Goal: Transaction & Acquisition: Purchase product/service

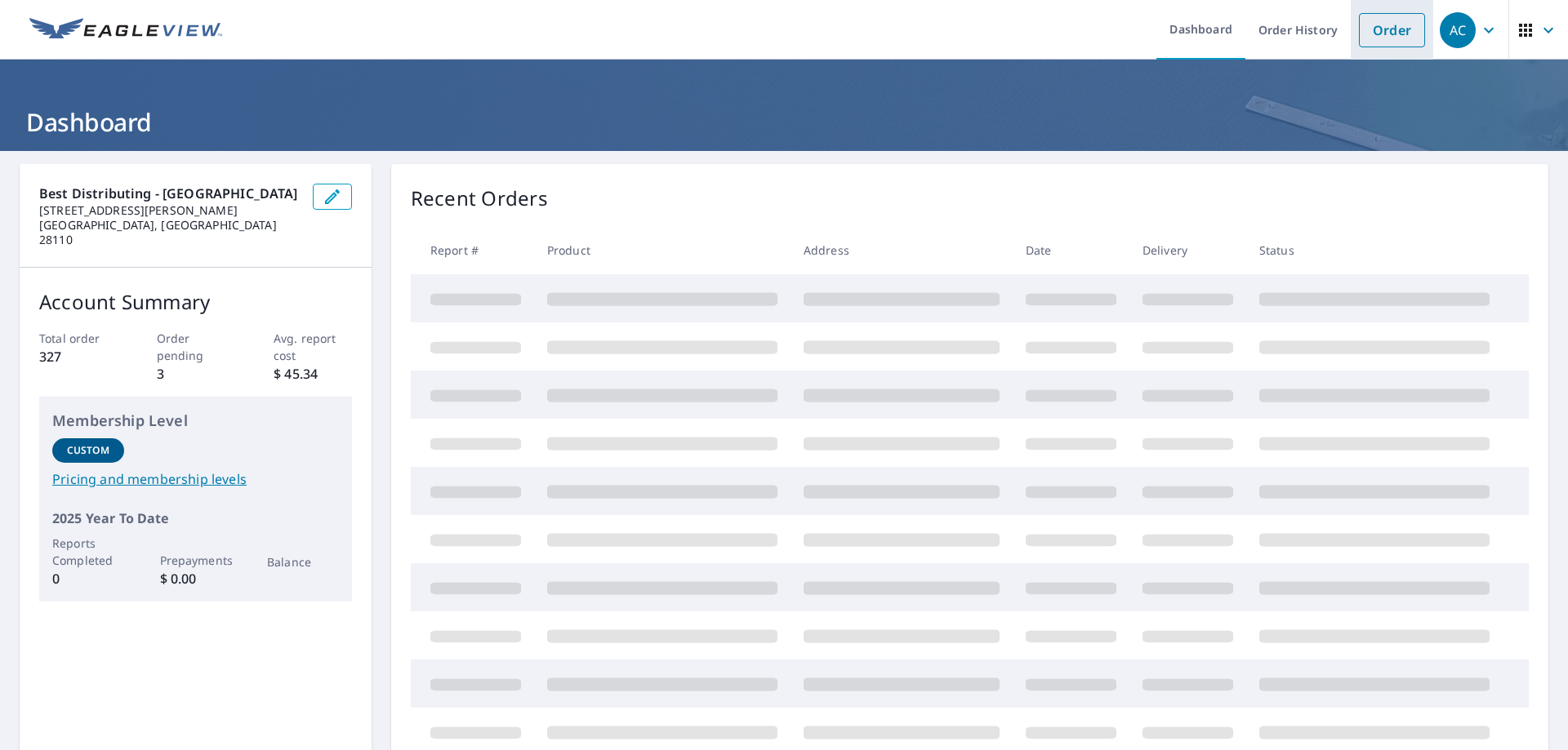
click at [1370, 23] on link "Order" at bounding box center [1391, 30] width 66 height 35
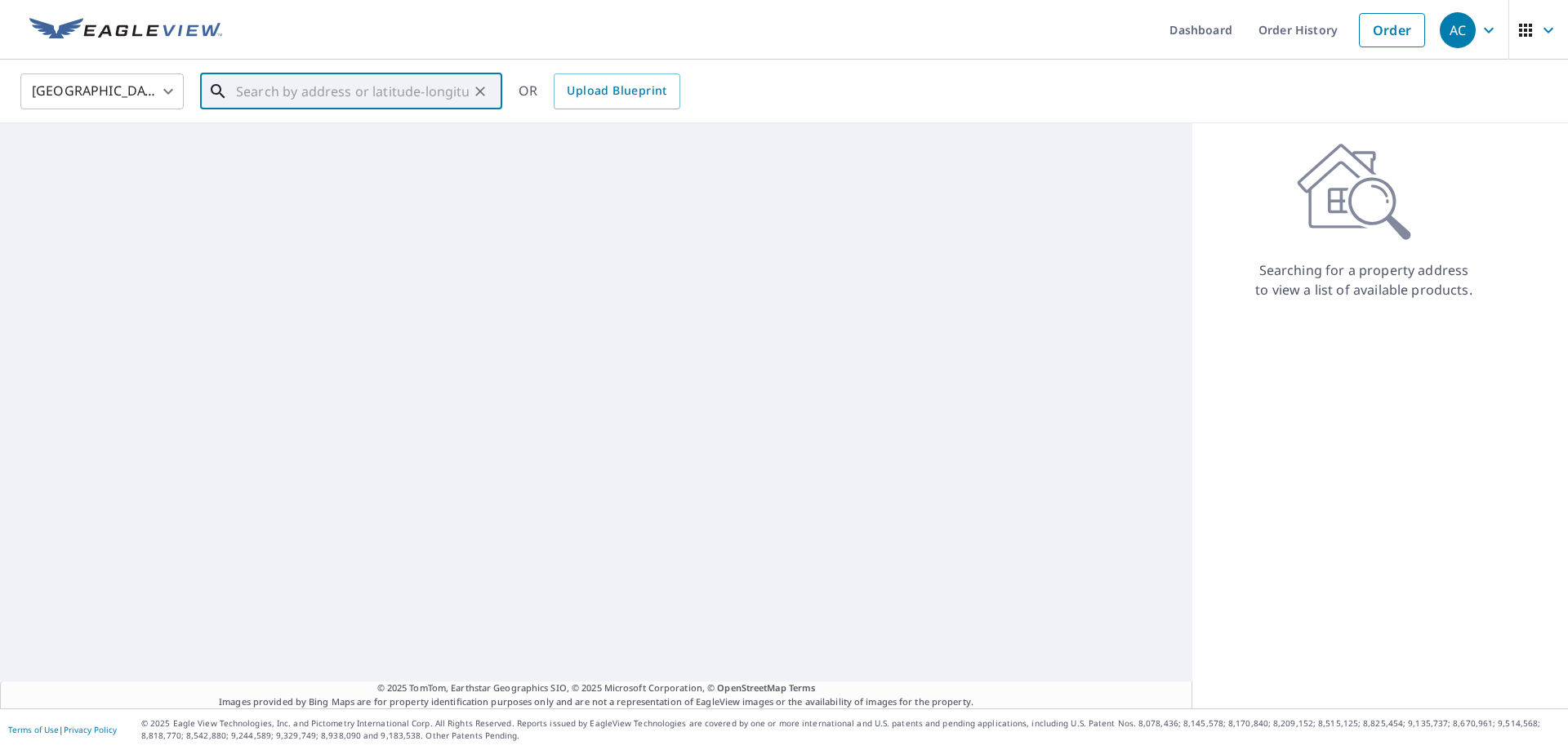
click at [266, 86] on input "text" at bounding box center [352, 91] width 233 height 46
paste input "[STREET_ADDRESS][PERSON_NAME]"
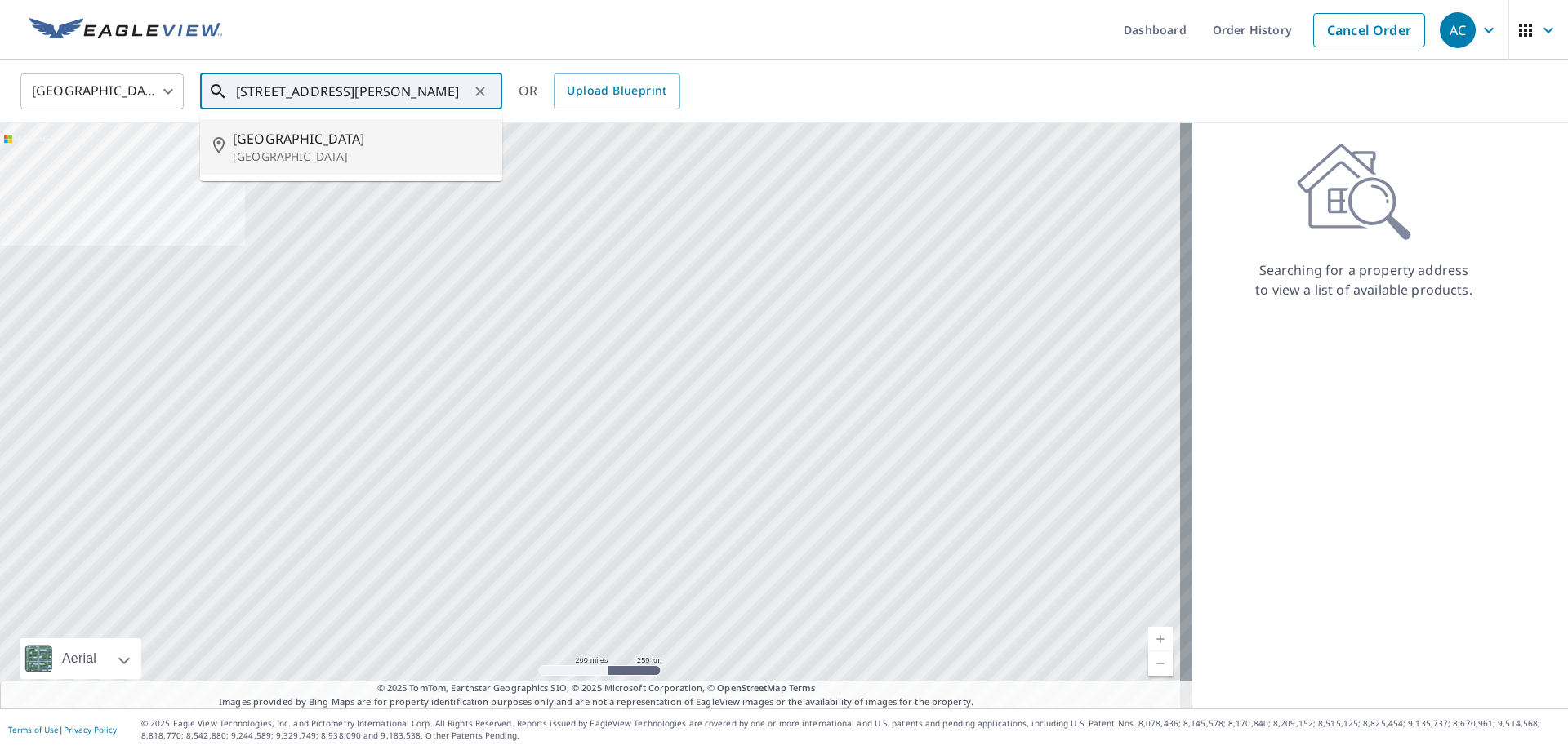
click at [329, 158] on p "[GEOGRAPHIC_DATA]" at bounding box center [361, 157] width 257 height 16
type input "[STREET_ADDRESS][PERSON_NAME]"
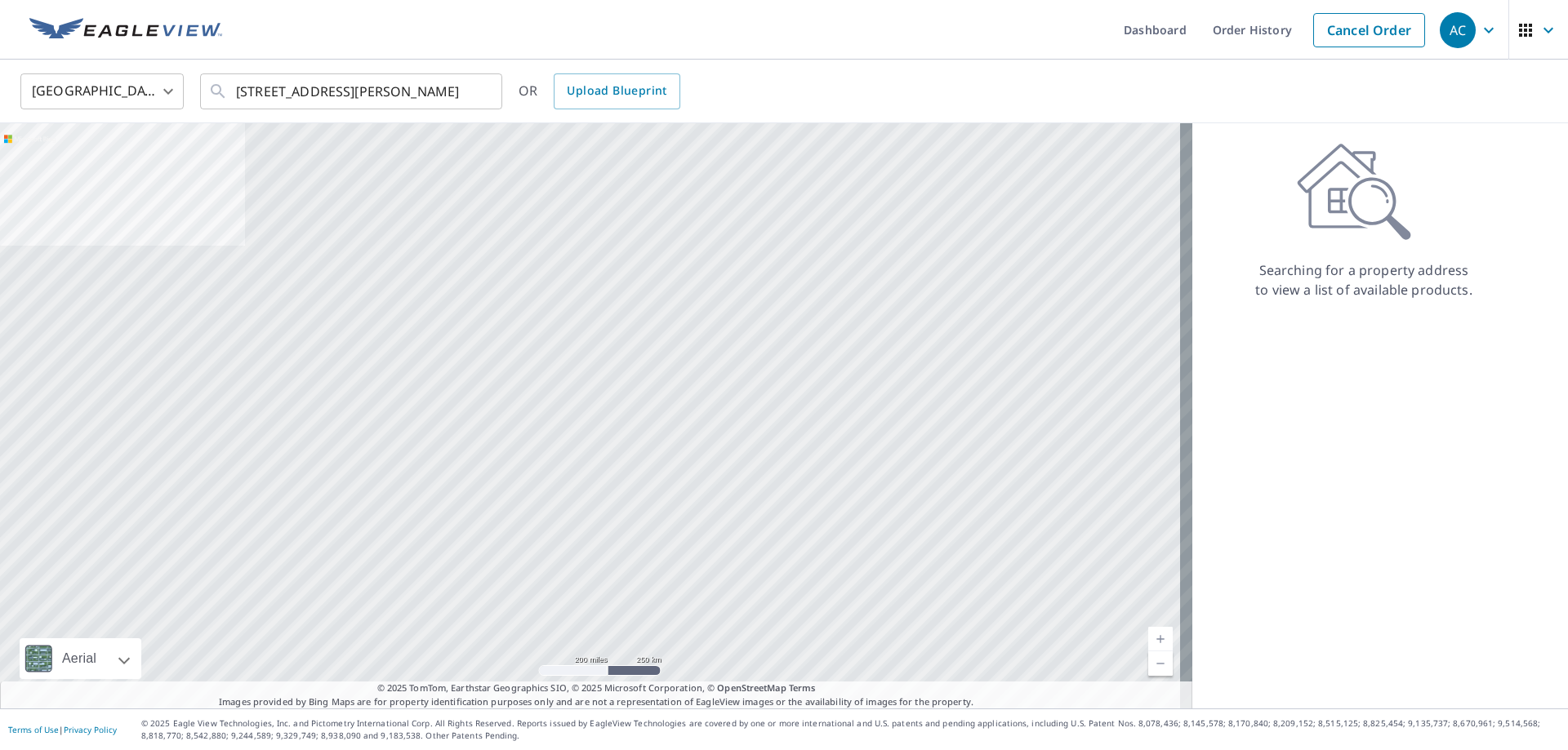
scroll to position [0, 0]
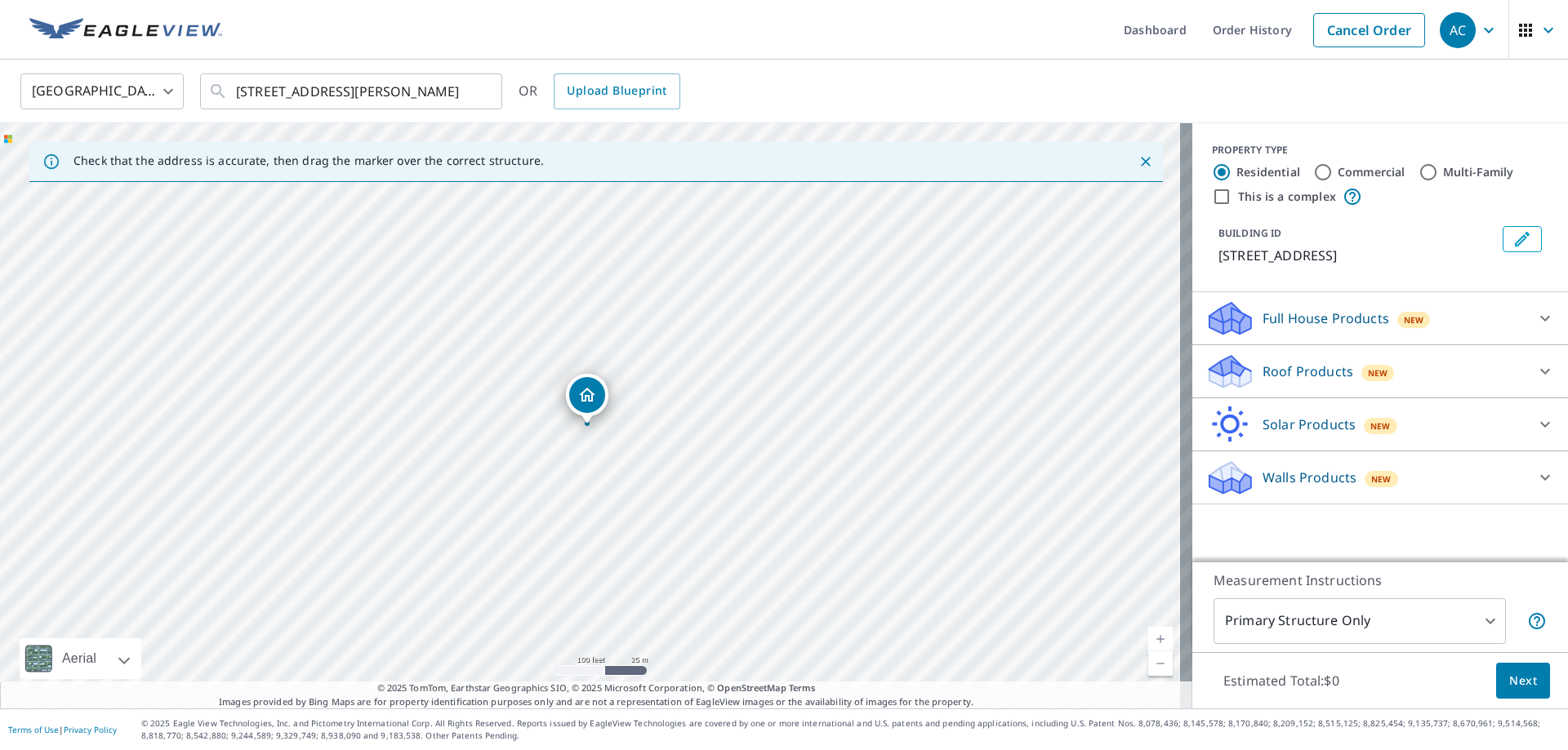
click at [1293, 377] on p "Roof Products" at bounding box center [1308, 371] width 91 height 20
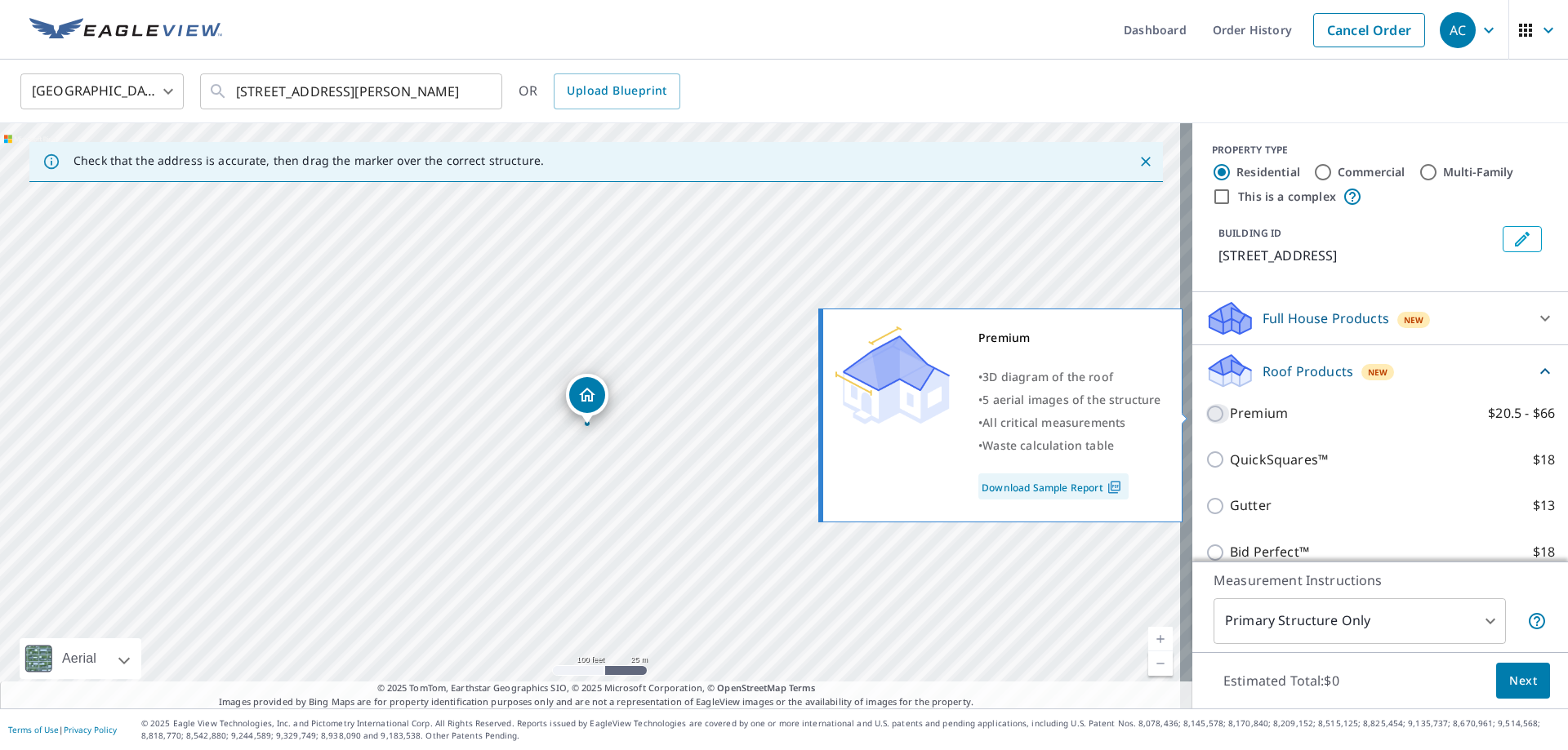
click at [1205, 414] on input "Premium $20.5 - $66" at bounding box center [1217, 414] width 25 height 20
checkbox input "true"
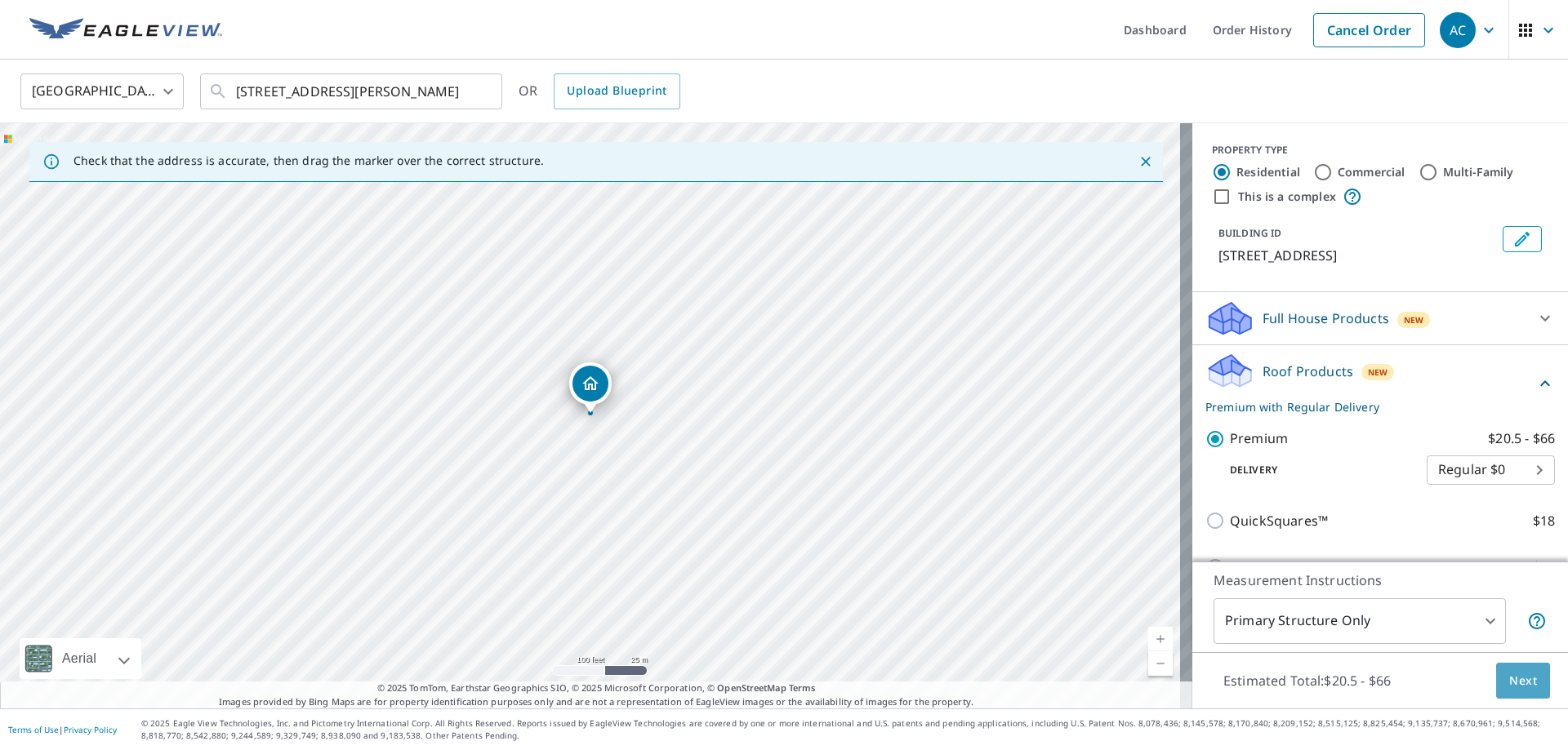
click at [1529, 679] on button "Next" at bounding box center [1522, 681] width 54 height 36
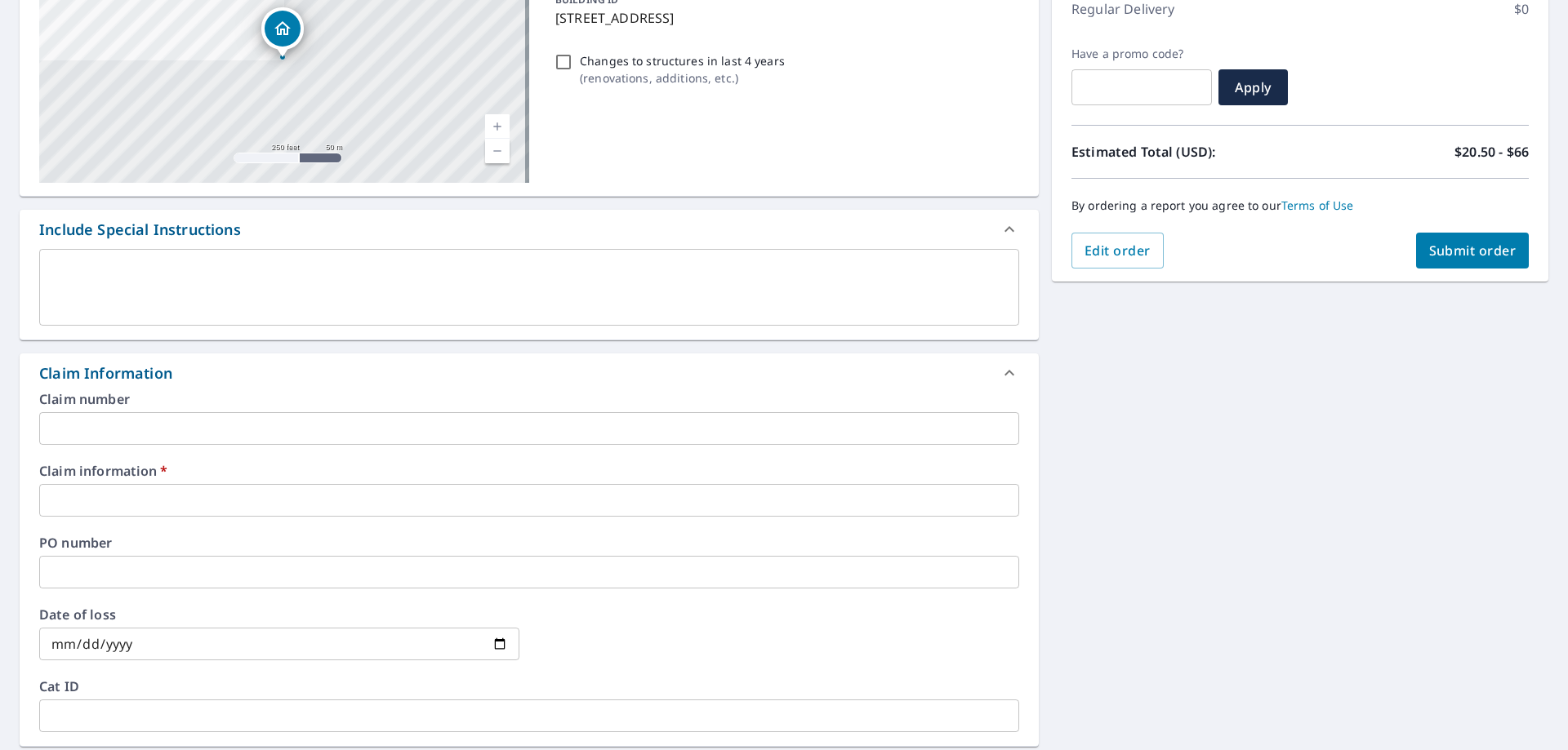
scroll to position [245, 0]
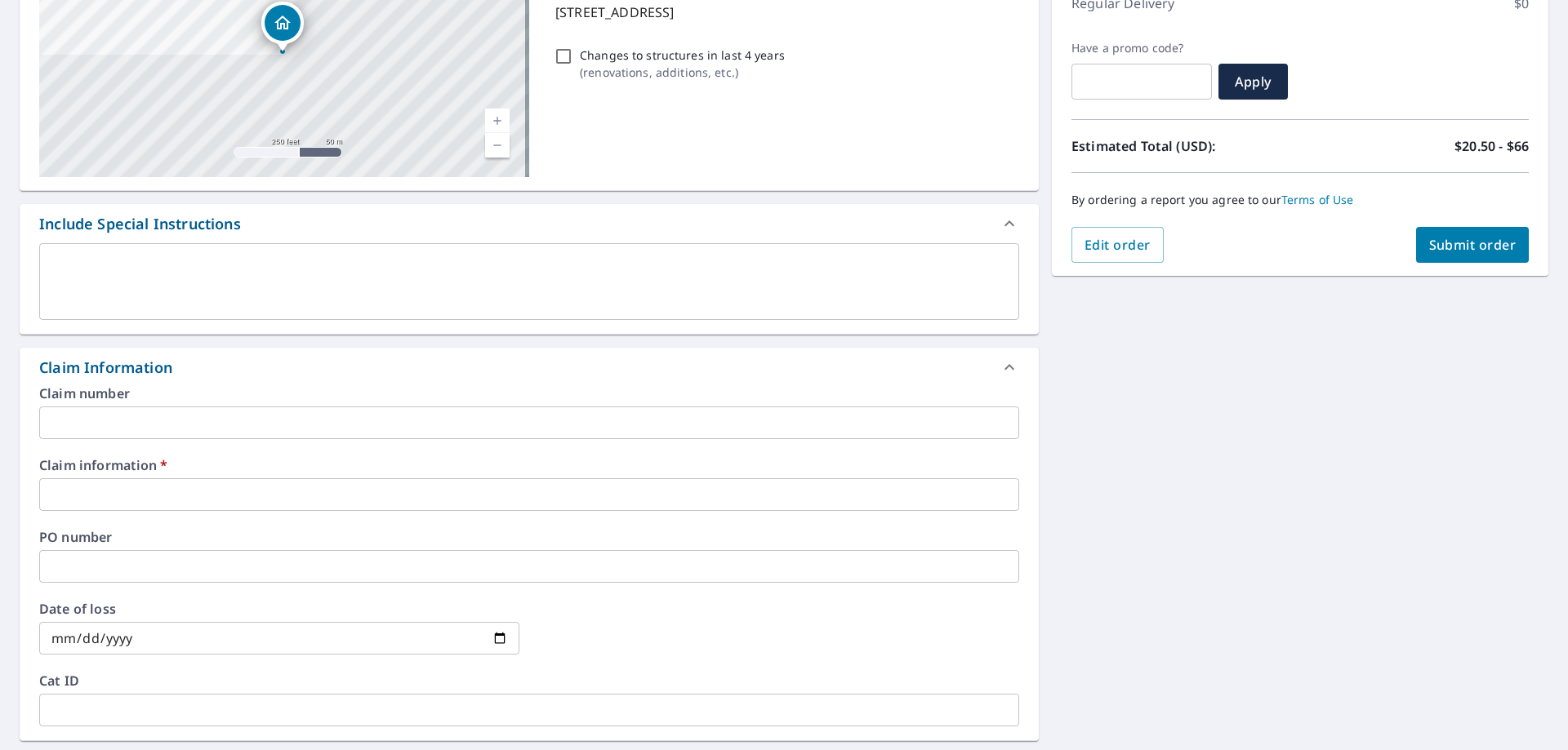
click at [135, 425] on input "text" at bounding box center [529, 423] width 980 height 33
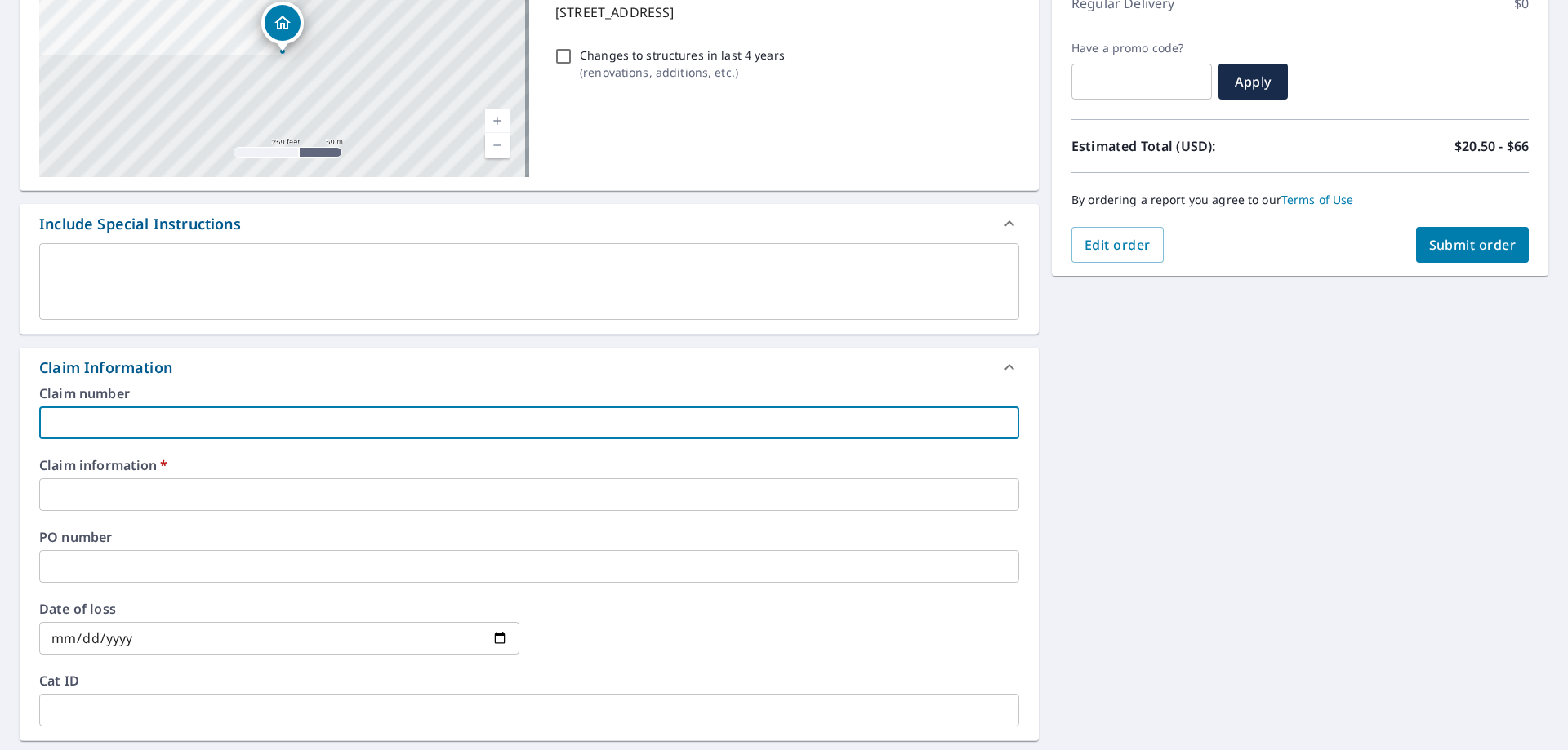
type input "275089 AJR"
checkbox input "true"
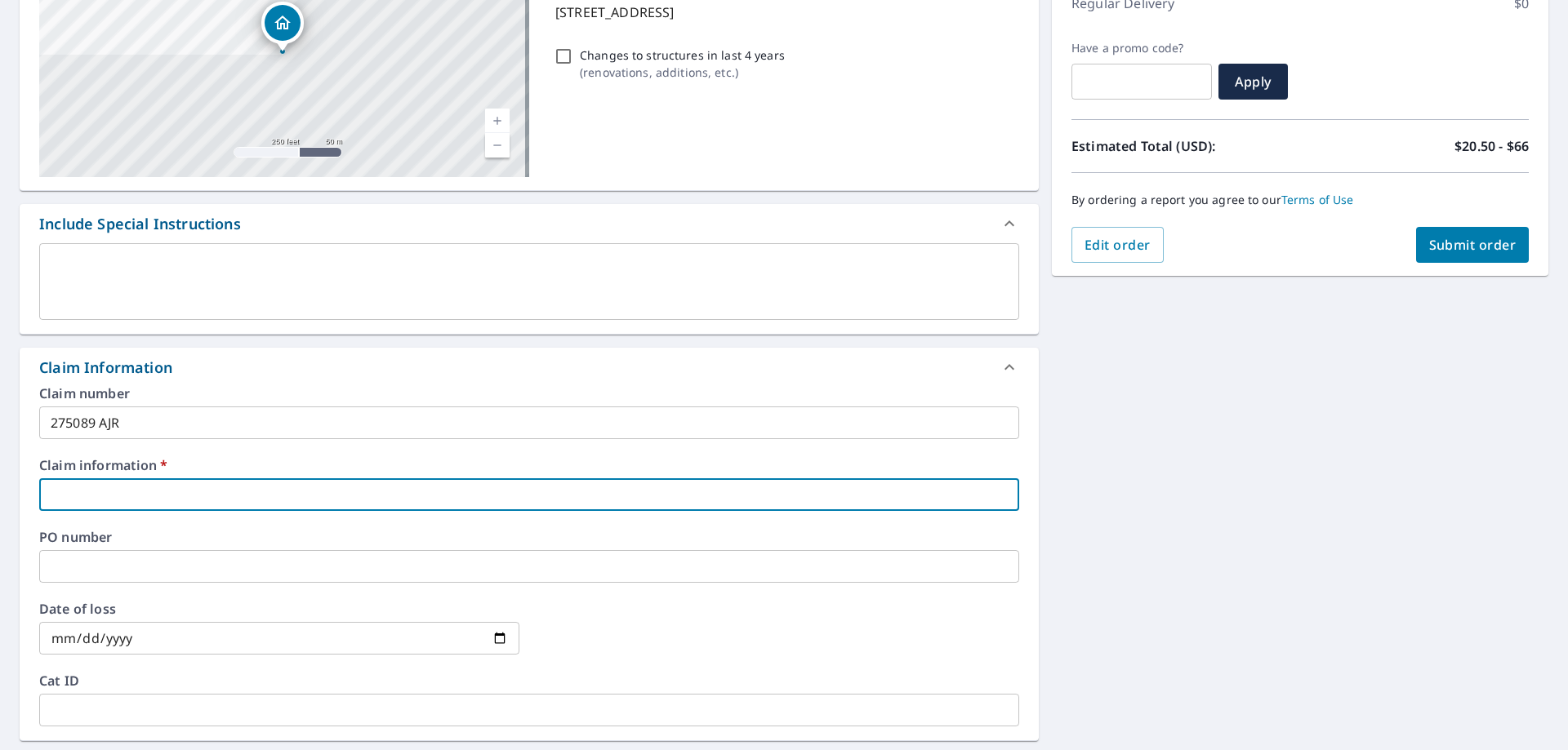
click at [157, 495] on input "text" at bounding box center [529, 495] width 980 height 33
type input "275089 AJR"
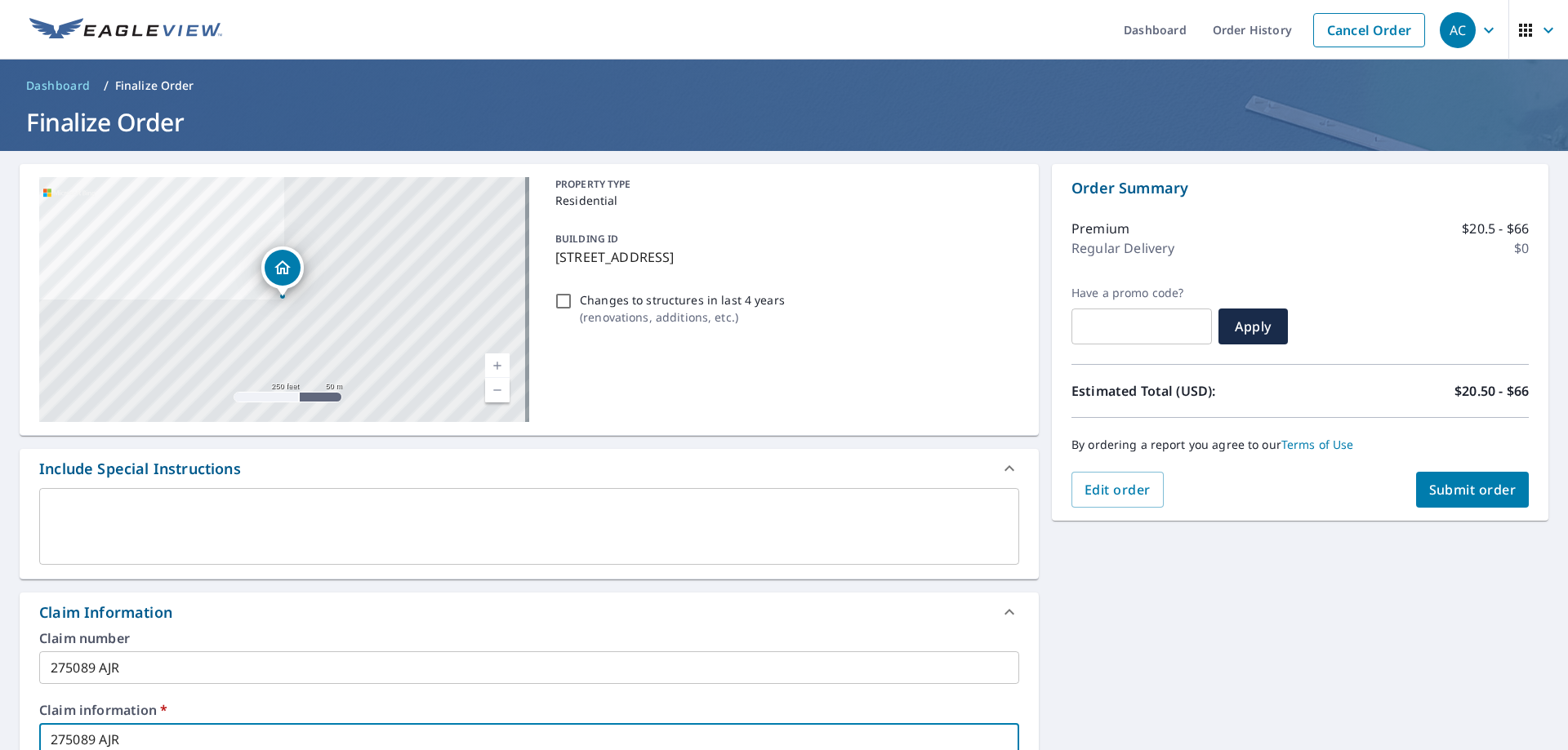
click at [1441, 496] on span "Submit order" at bounding box center [1472, 490] width 87 height 18
checkbox input "true"
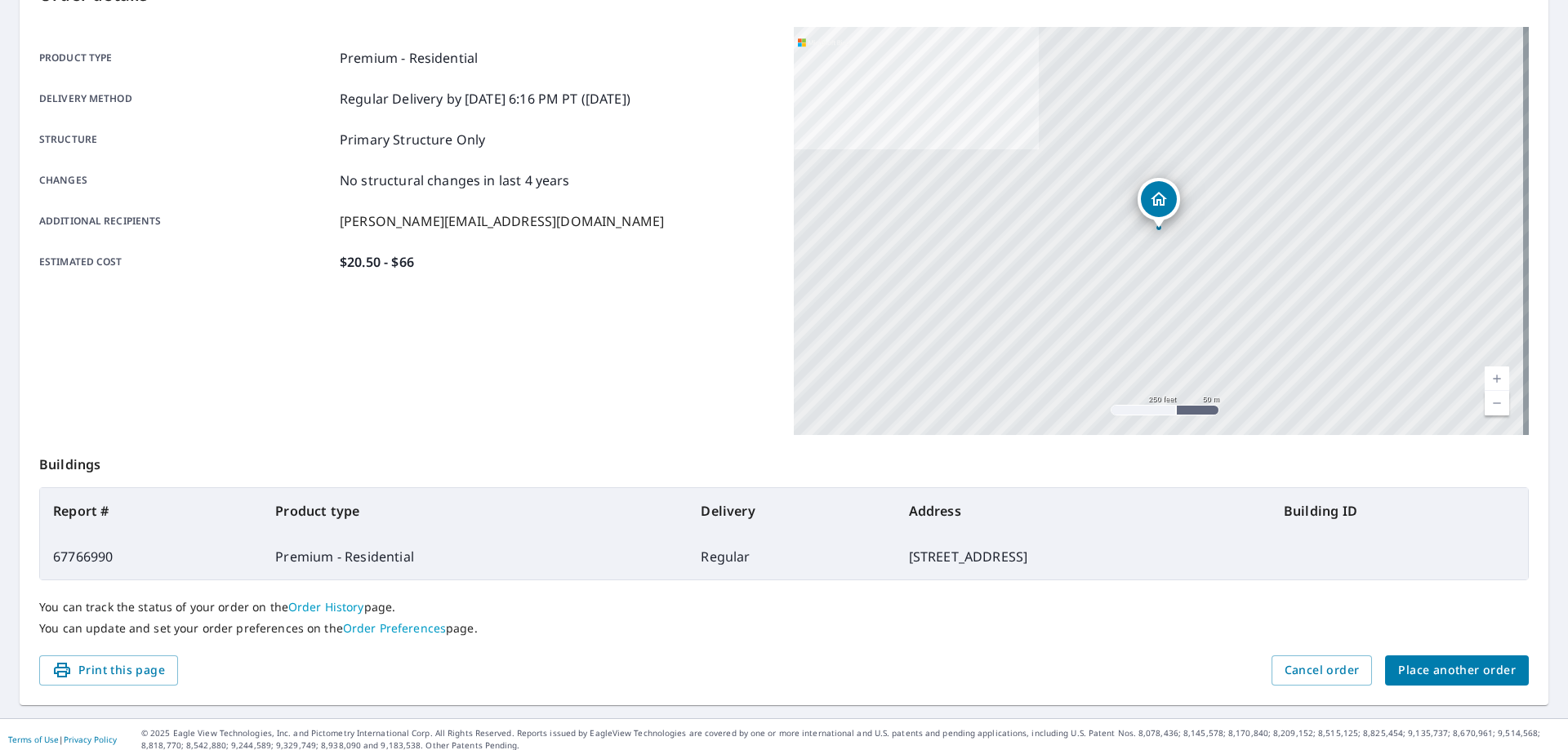
scroll to position [210, 0]
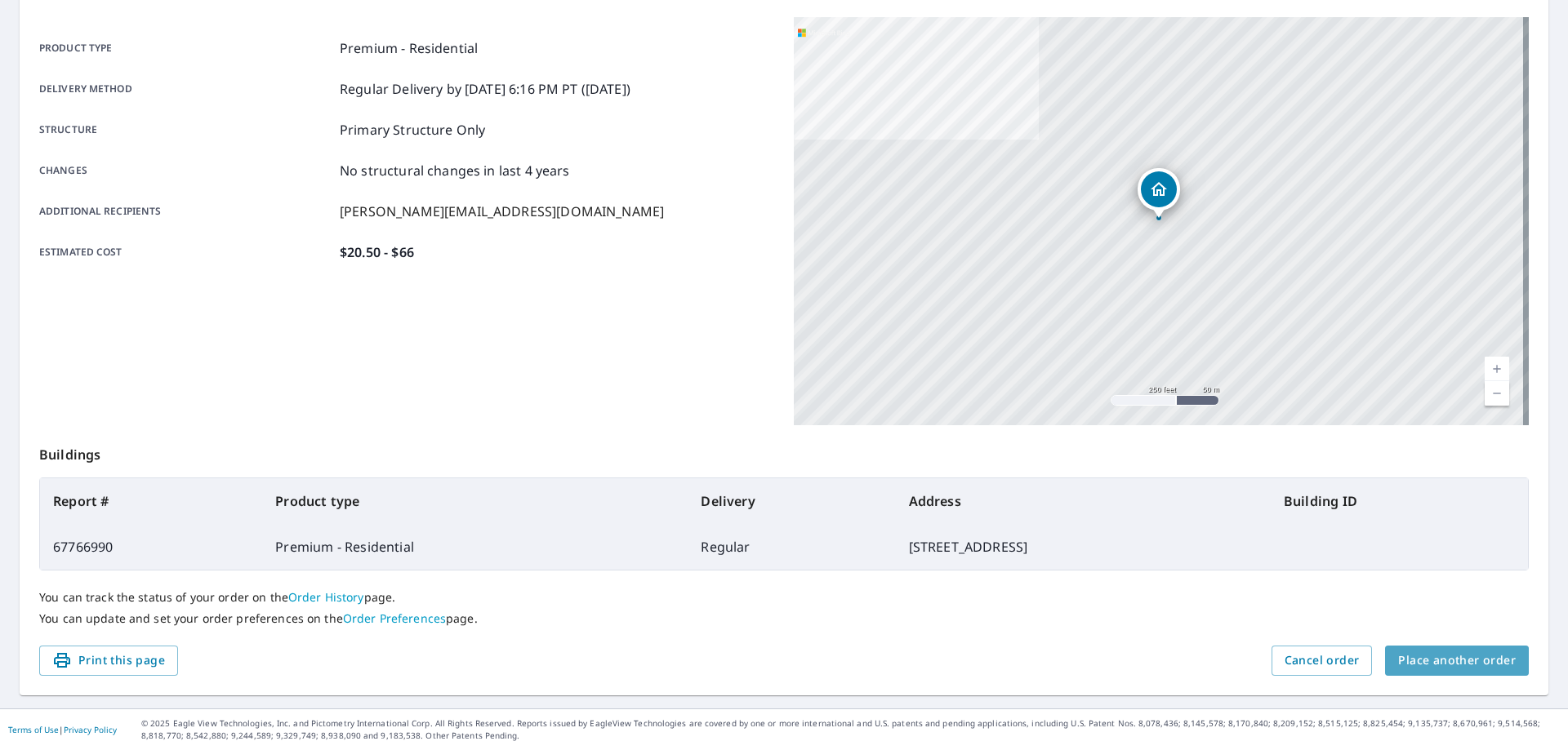
click at [1475, 662] on span "Place another order" at bounding box center [1456, 661] width 117 height 20
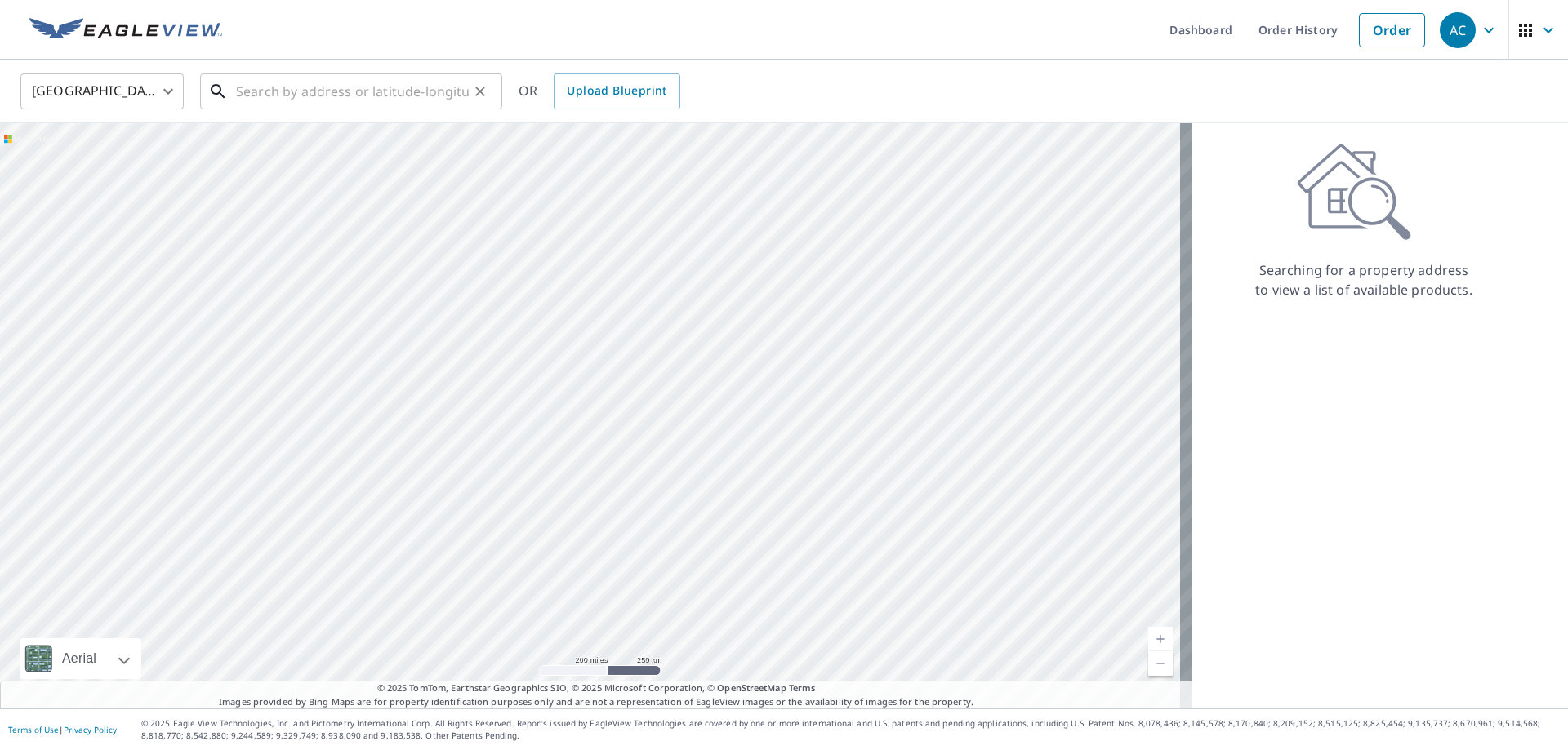
click at [329, 94] on input "text" at bounding box center [352, 91] width 233 height 46
paste input "[STREET_ADDRESS][PERSON_NAME]"
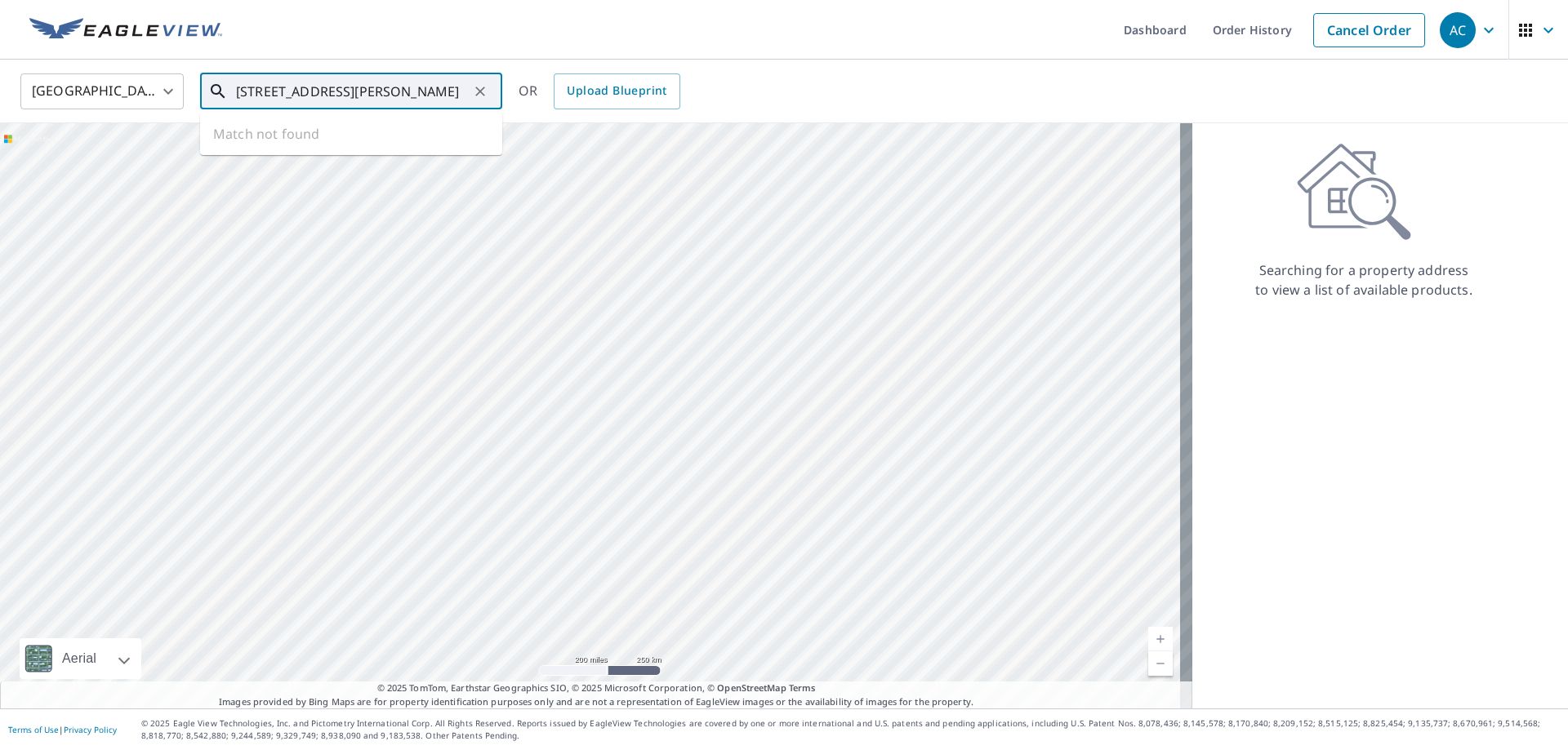
scroll to position [0, 26]
click at [323, 148] on p "[GEOGRAPHIC_DATA], NC 28215" at bounding box center [361, 157] width 257 height 16
type input "[STREET_ADDRESS][PERSON_NAME]"
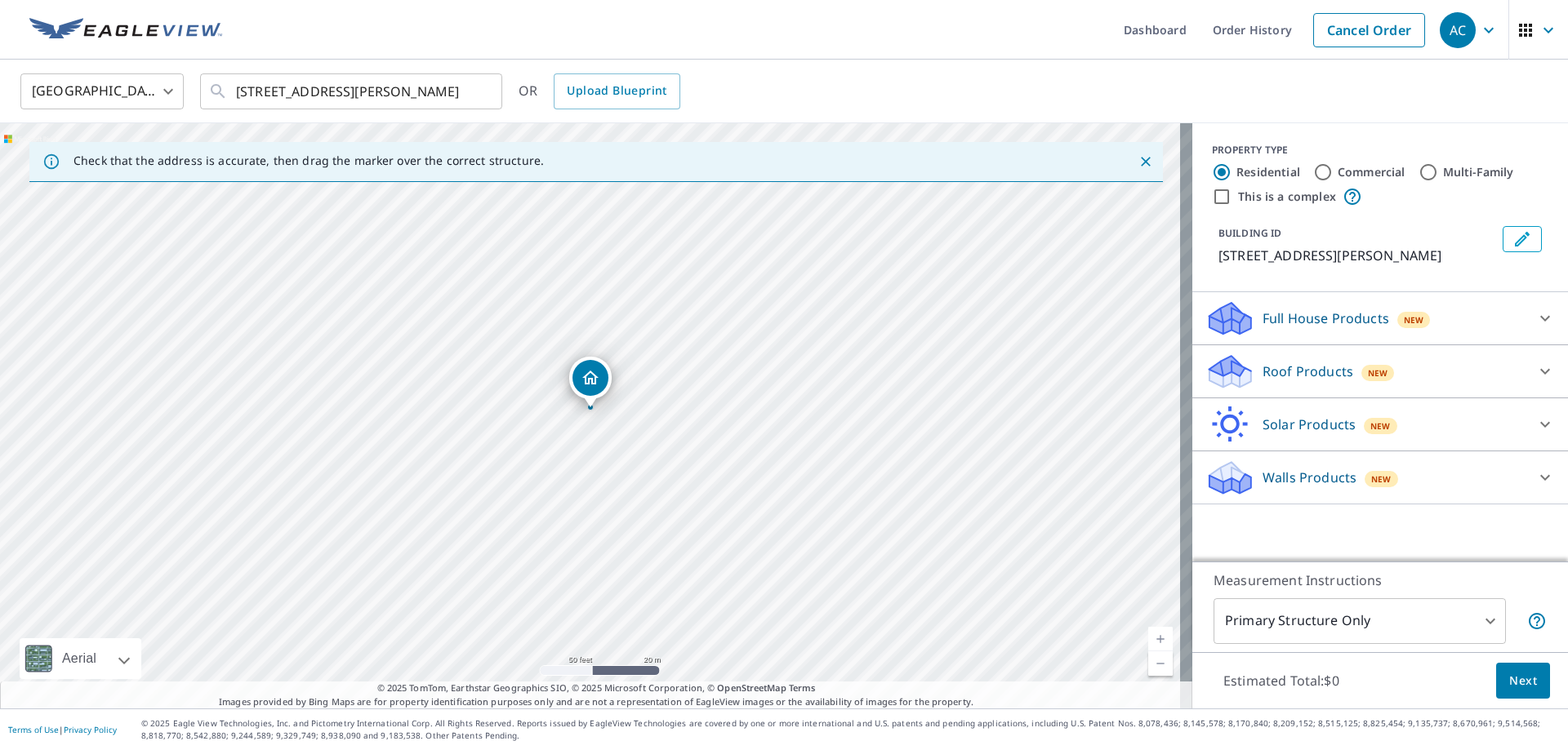
click at [1361, 370] on div "New" at bounding box center [1378, 373] width 34 height 16
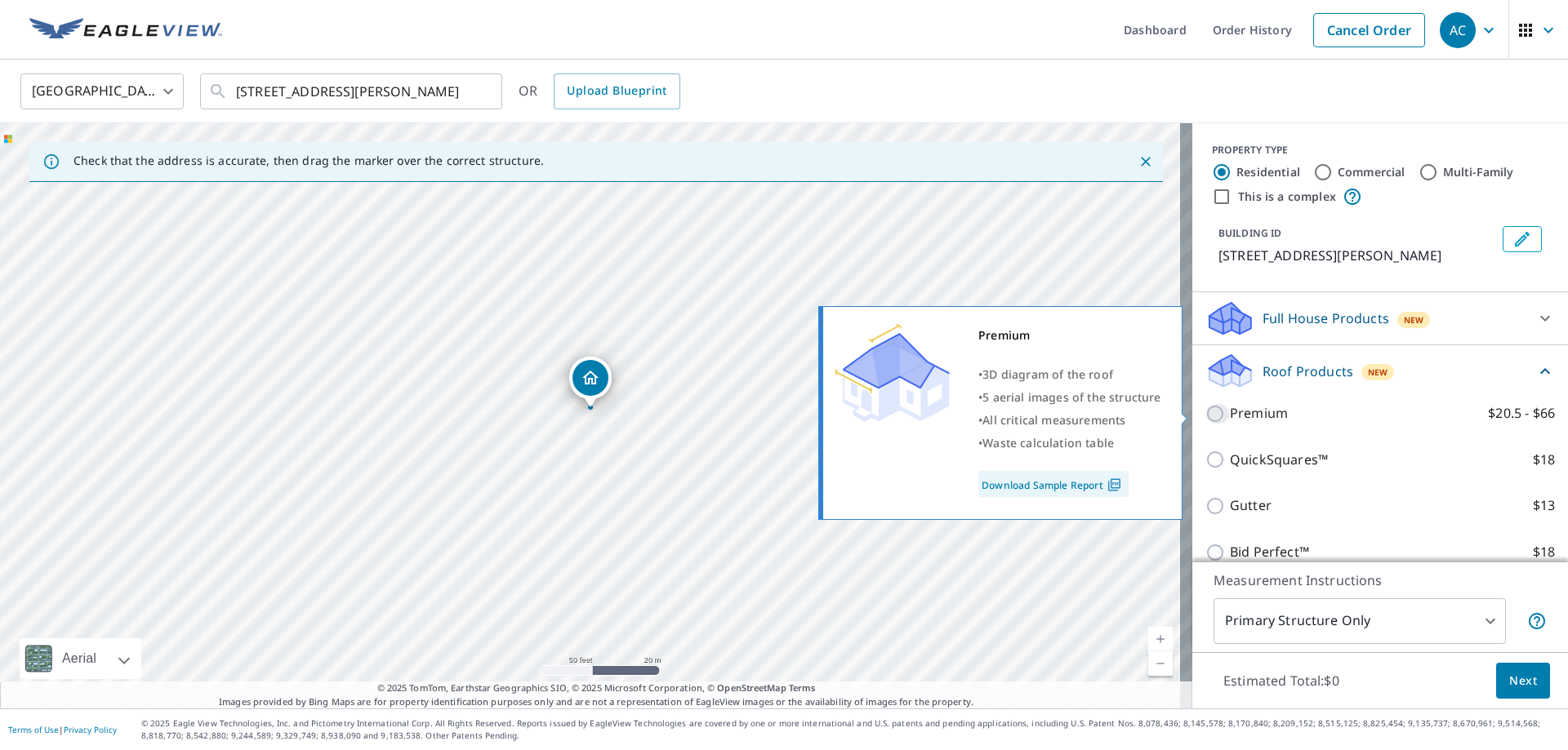
click at [1210, 414] on input "Premium $20.5 - $66" at bounding box center [1217, 414] width 25 height 20
checkbox input "true"
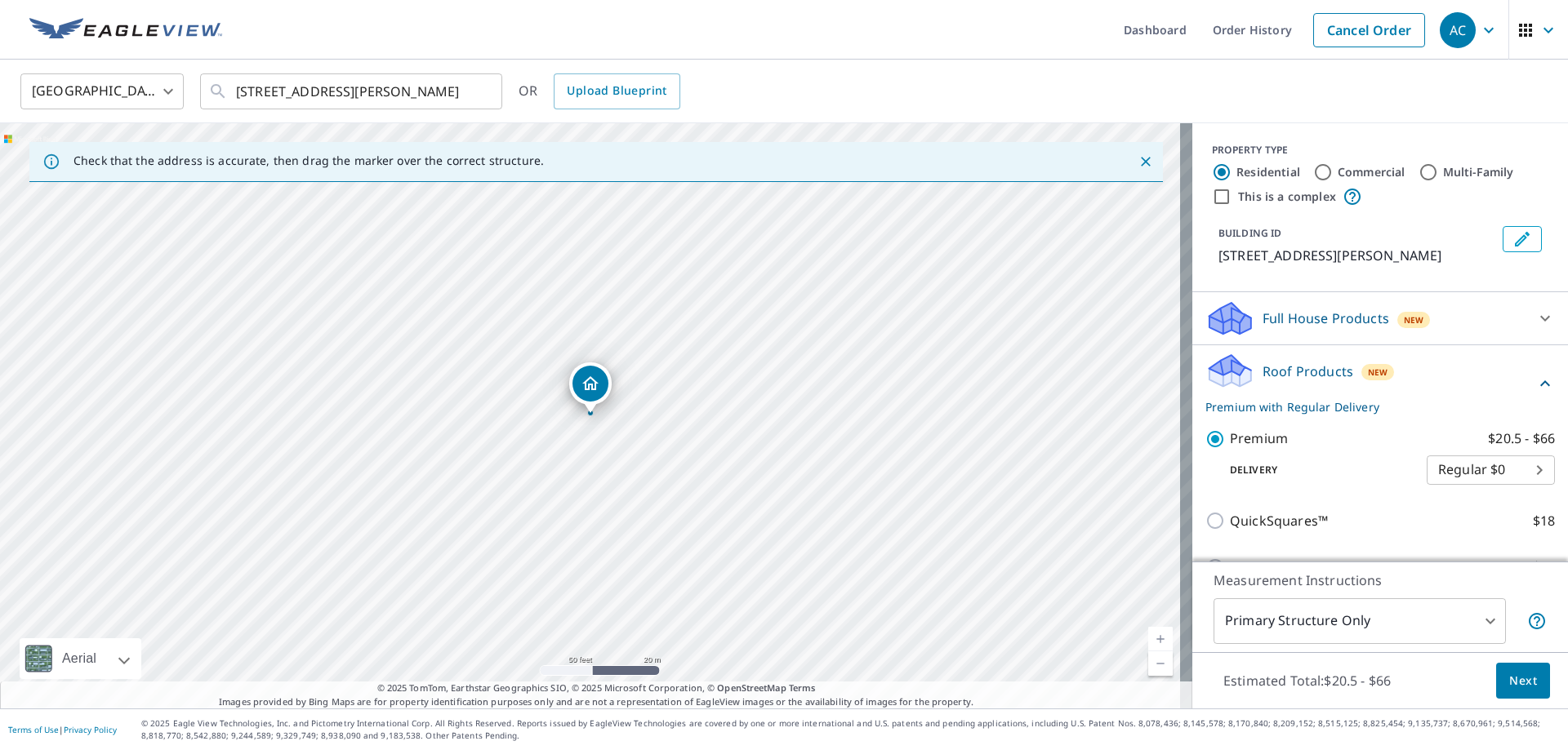
click at [1509, 674] on span "Next" at bounding box center [1522, 681] width 28 height 20
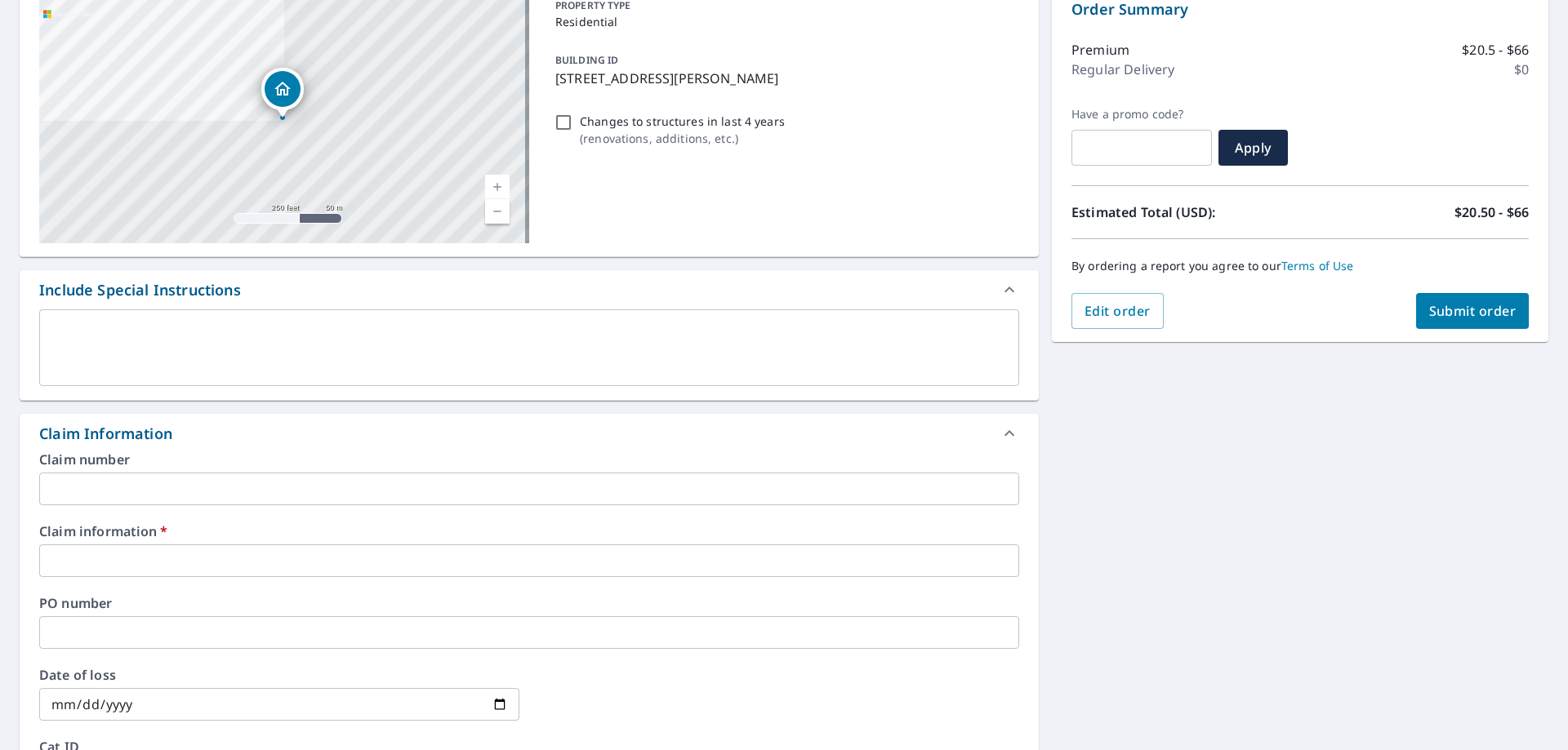
scroll to position [245, 0]
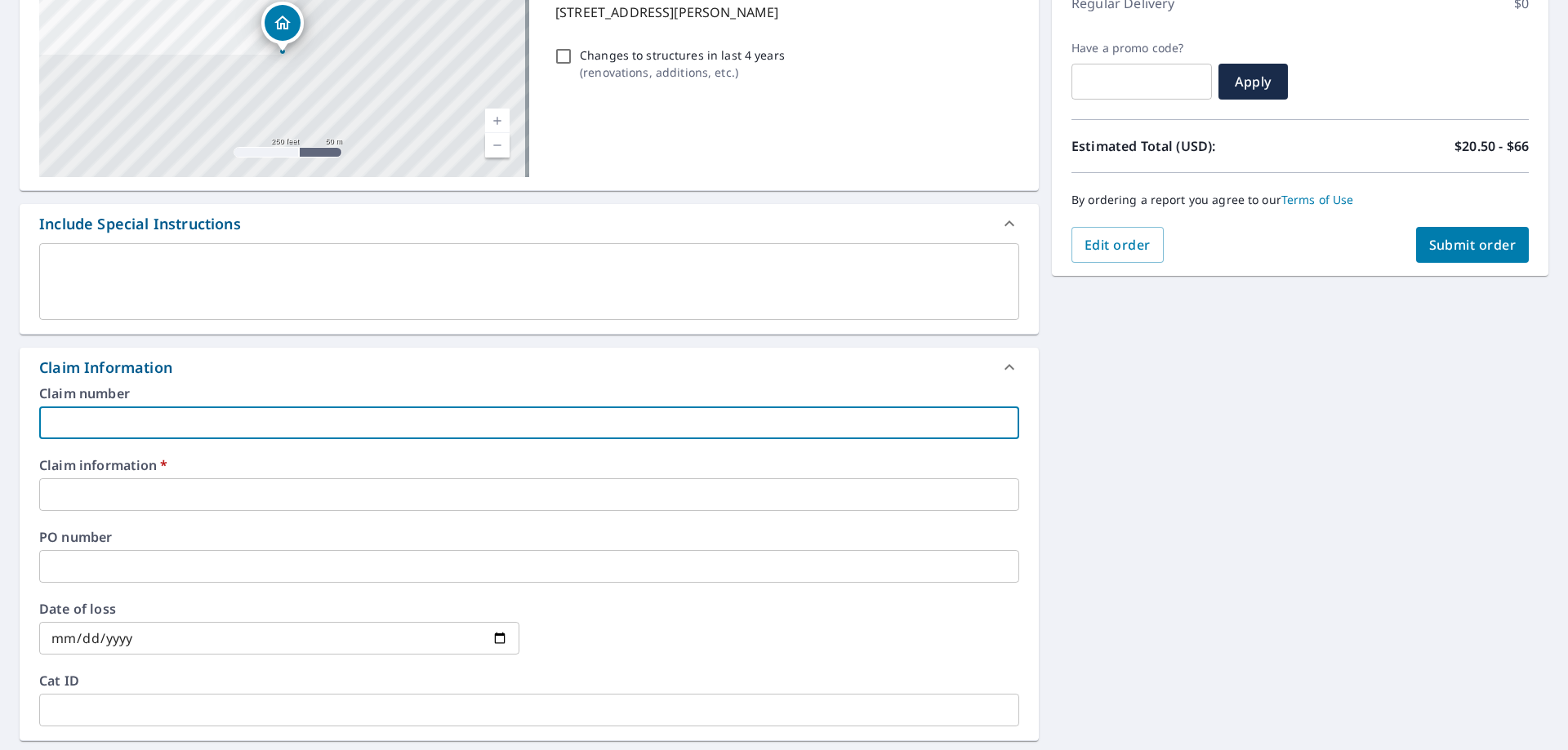
click at [166, 427] on input "text" at bounding box center [529, 423] width 980 height 33
type input "275089 AJR"
checkbox input "true"
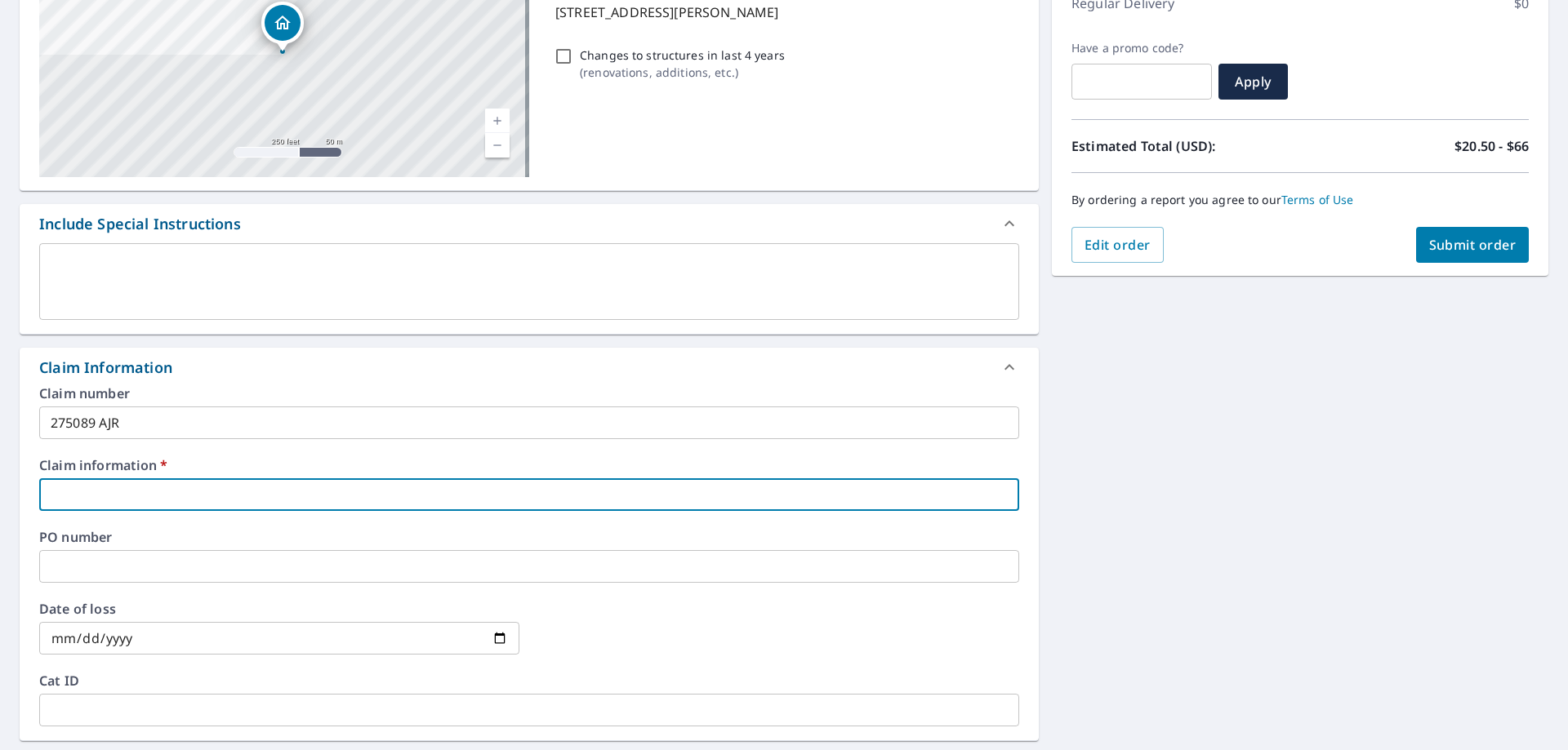
click at [193, 498] on input "text" at bounding box center [529, 495] width 980 height 33
type input "275089 AJR"
click at [1477, 242] on span "Submit order" at bounding box center [1472, 245] width 87 height 18
checkbox input "true"
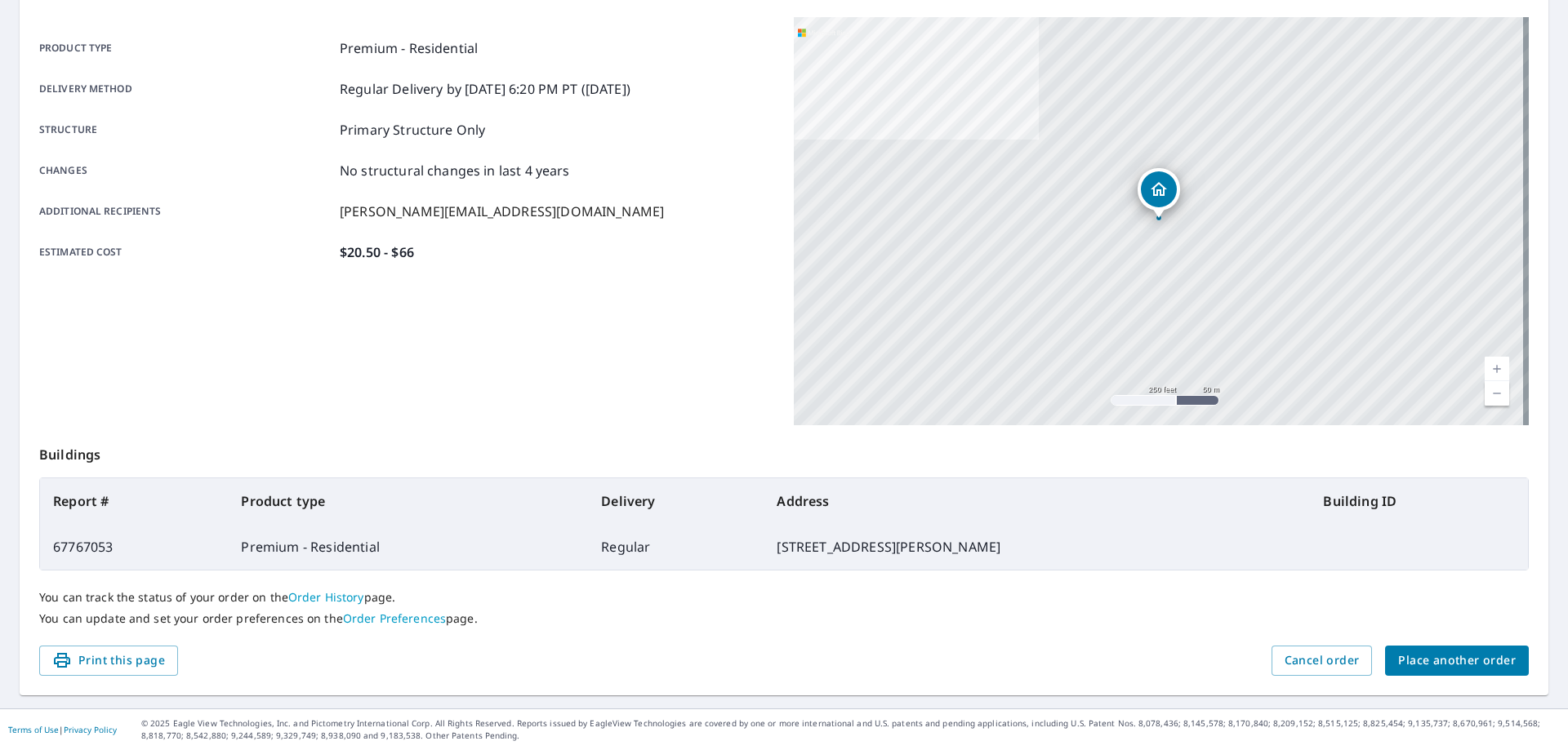
scroll to position [210, 0]
